Goal: Information Seeking & Learning: Learn about a topic

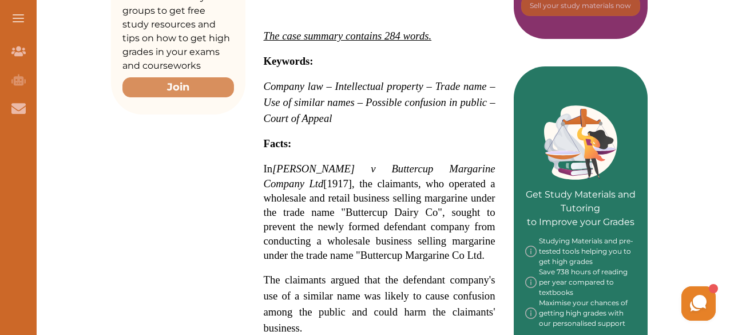
scroll to position [434, 0]
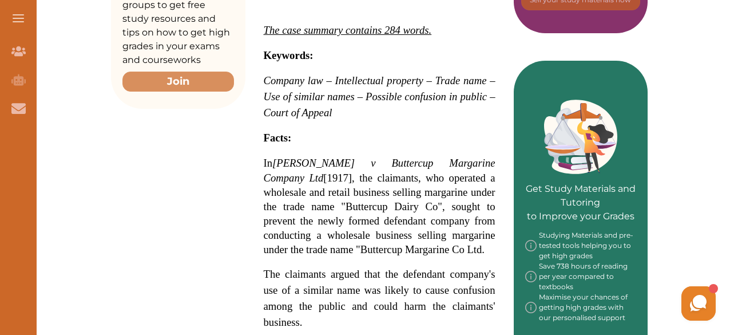
drag, startPoint x: 266, startPoint y: 58, endPoint x: 266, endPoint y: 112, distance: 53.8
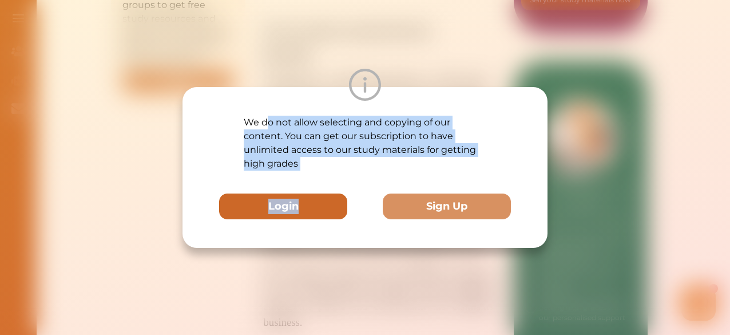
drag, startPoint x: 266, startPoint y: 112, endPoint x: 308, endPoint y: 204, distance: 102.0
click at [308, 204] on div "We do not allow selecting and copying of our content. You can get our subscript…" at bounding box center [365, 167] width 365 height 161
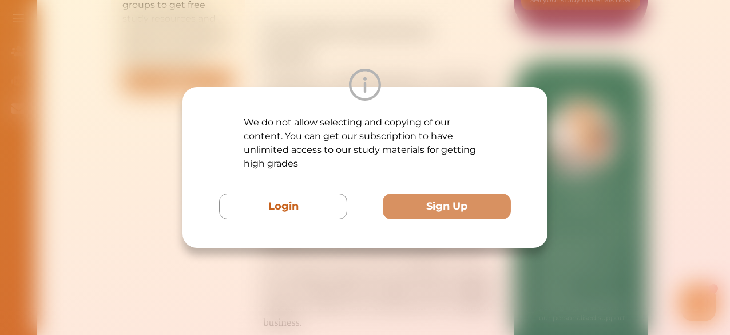
click at [611, 148] on div "We do not allow selecting and copying of our content. You can get our subscript…" at bounding box center [365, 167] width 730 height 335
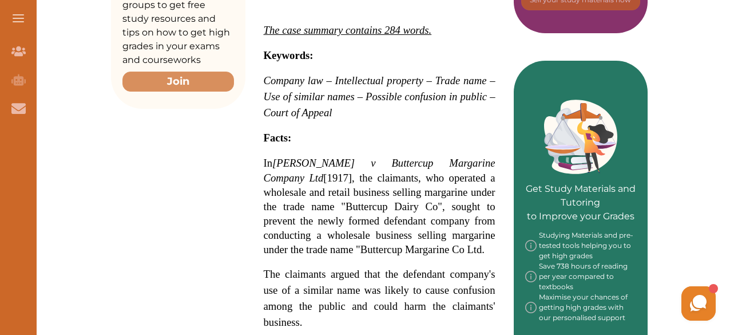
click at [369, 130] on p "Facts:" at bounding box center [380, 138] width 232 height 16
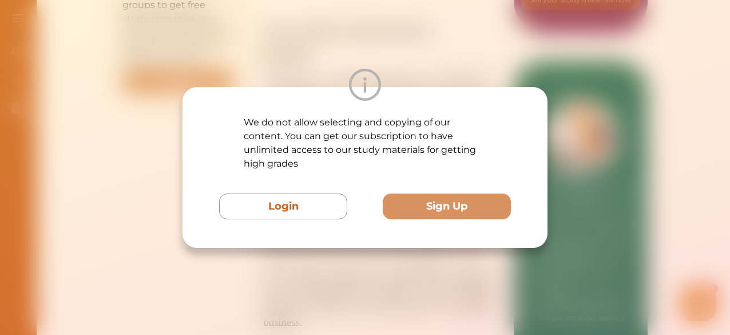
click at [609, 144] on div "We do not allow selecting and copying of our content. You can get our subscript…" at bounding box center [365, 167] width 730 height 335
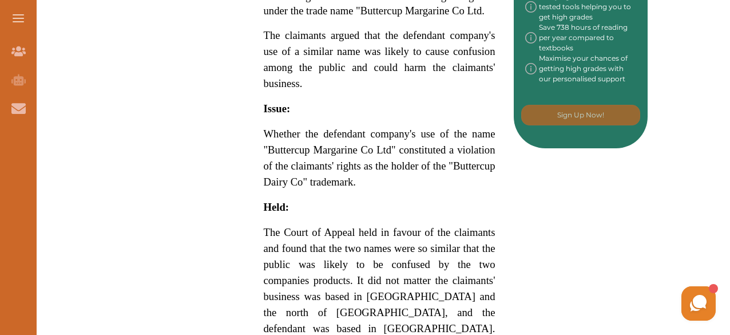
scroll to position [669, 0]
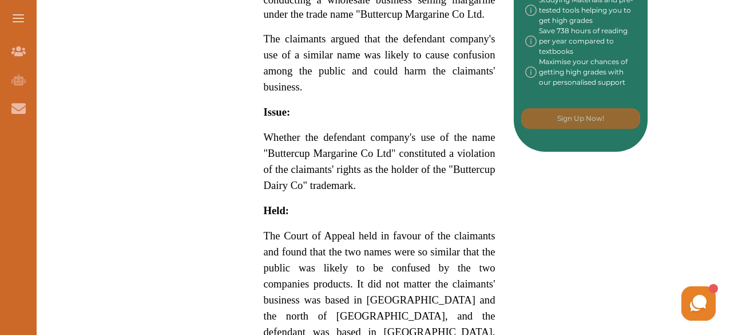
click at [445, 230] on span "The Court of Appeal held in favour of the claimants and found that the two name…" at bounding box center [380, 332] width 232 height 204
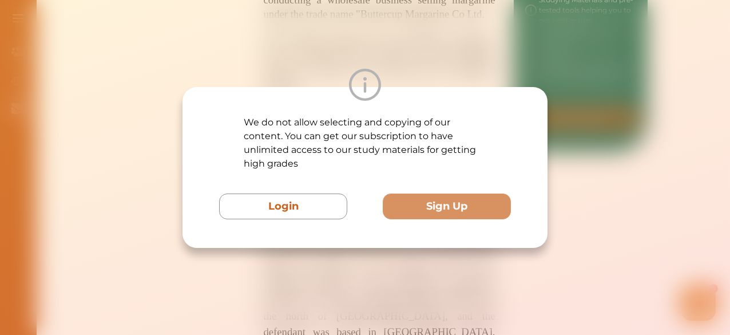
scroll to position [692, 0]
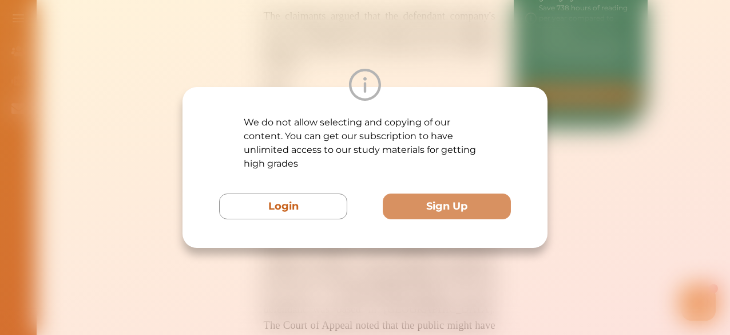
click at [688, 171] on div "We do not allow selecting and copying of our content. You can get our subscript…" at bounding box center [365, 167] width 730 height 335
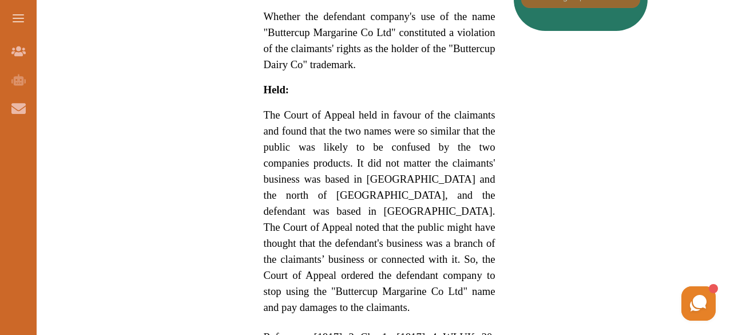
scroll to position [807, 0]
